Goal: Task Accomplishment & Management: Use online tool/utility

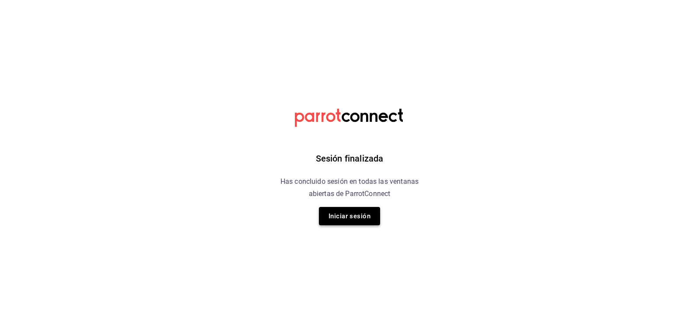
click at [344, 217] on button "Iniciar sesión" at bounding box center [349, 216] width 61 height 18
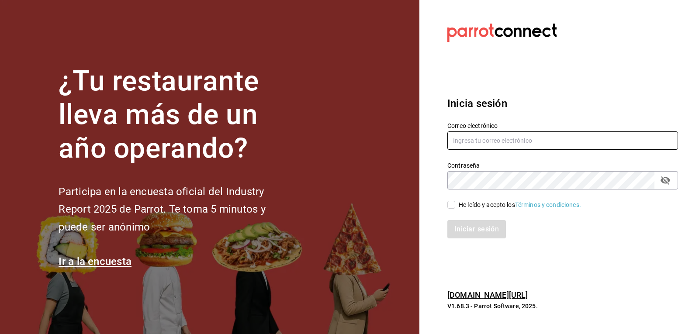
type input "[PERSON_NAME][EMAIL_ADDRESS][PERSON_NAME][DOMAIN_NAME]"
click at [449, 207] on input "He leído y acepto los Términos y condiciones." at bounding box center [451, 205] width 8 height 8
checkbox input "true"
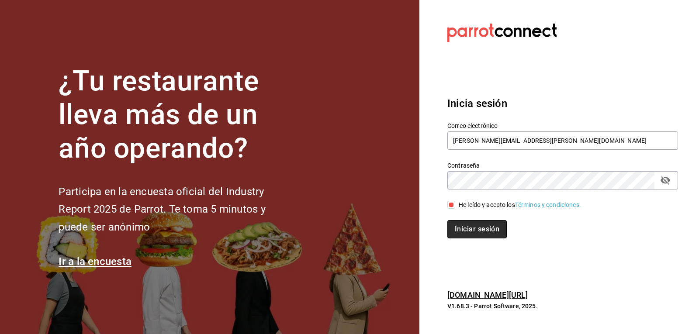
click at [470, 232] on button "Iniciar sesión" at bounding box center [476, 229] width 59 height 18
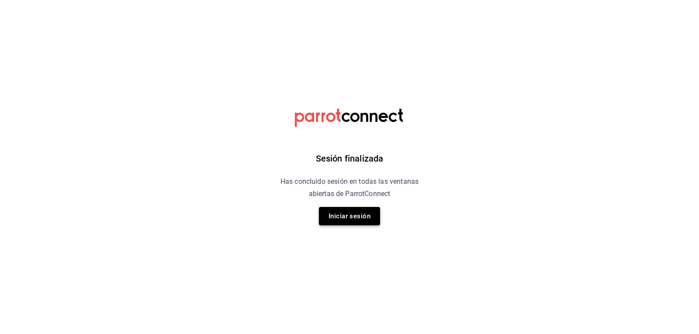
click at [357, 222] on button "Iniciar sesión" at bounding box center [349, 216] width 61 height 18
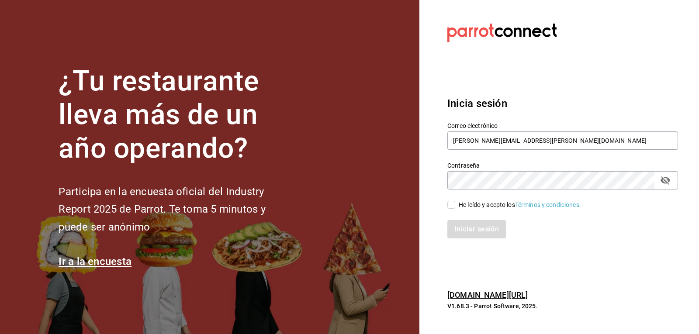
click at [450, 207] on input "He leído y acepto los Términos y condiciones." at bounding box center [451, 205] width 8 height 8
checkbox input "true"
click at [460, 233] on button "Iniciar sesión" at bounding box center [476, 229] width 59 height 18
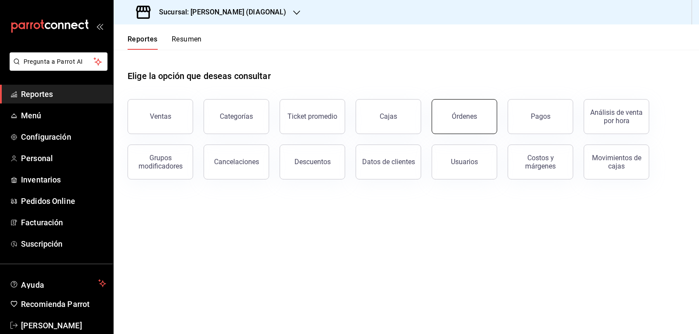
click at [452, 121] on button "Órdenes" at bounding box center [465, 116] width 66 height 35
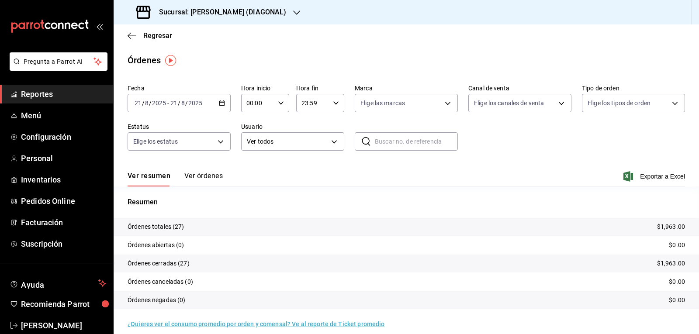
click at [219, 102] on icon "button" at bounding box center [222, 103] width 6 height 6
click at [183, 225] on span "Rango de fechas" at bounding box center [169, 227] width 68 height 9
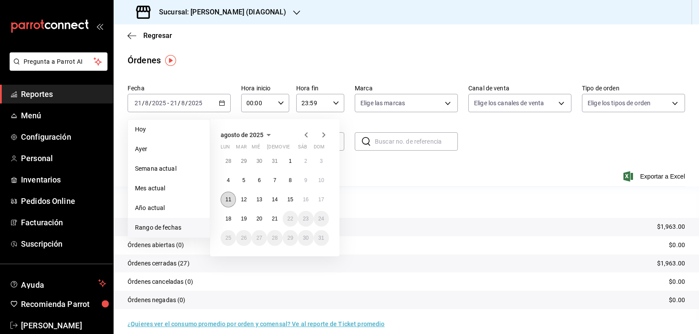
click at [232, 198] on button "11" at bounding box center [228, 200] width 15 height 16
click at [325, 200] on button "17" at bounding box center [321, 200] width 15 height 16
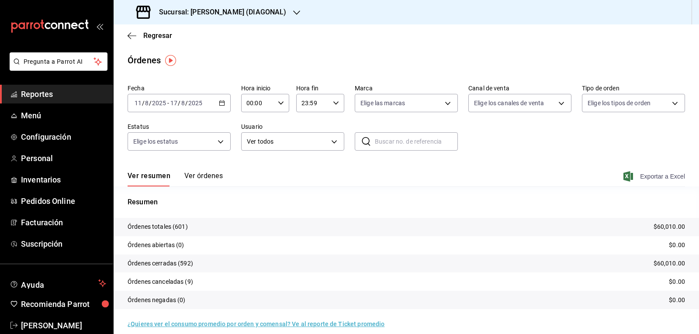
click at [651, 175] on span "Exportar a Excel" at bounding box center [655, 176] width 60 height 10
